Goal: Navigation & Orientation: Go to known website

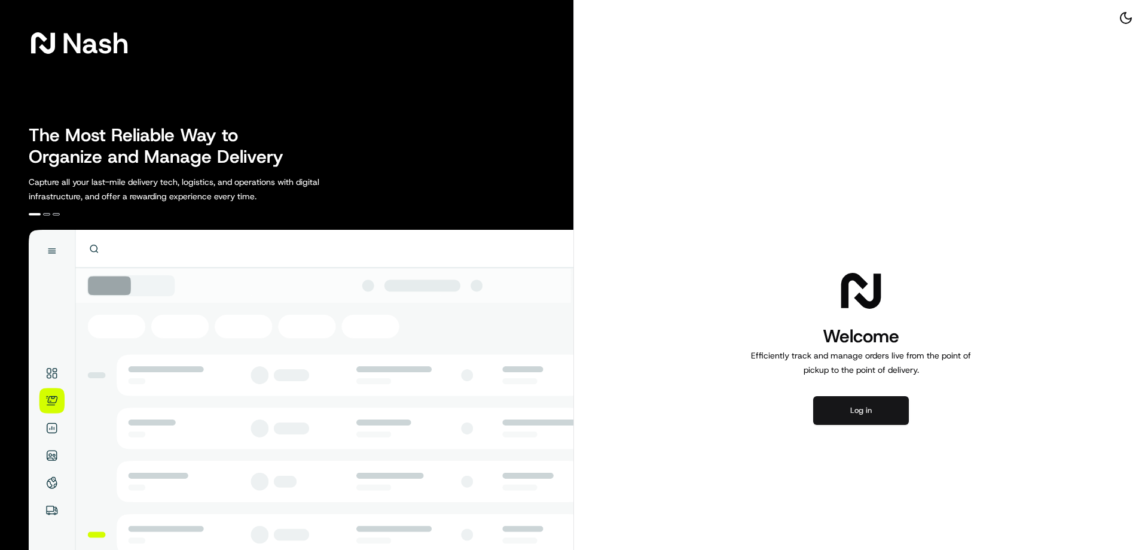
click at [868, 416] on button "Log in" at bounding box center [861, 410] width 96 height 29
